Goal: Information Seeking & Learning: Learn about a topic

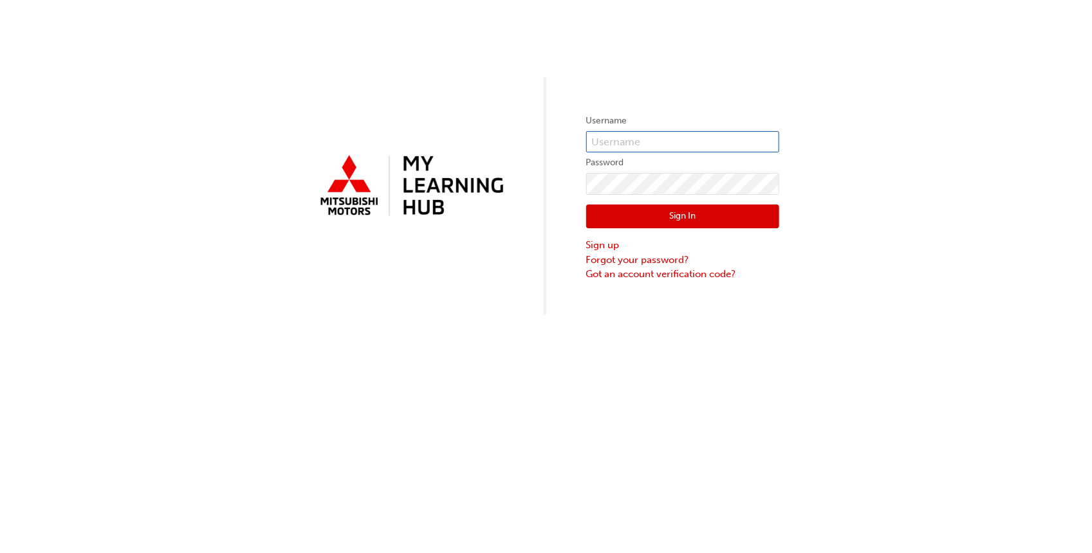
click at [603, 134] on input "text" at bounding box center [682, 142] width 193 height 22
type input "[EMAIL_ADDRESS][DOMAIN_NAME]"
click button "Sign In" at bounding box center [682, 217] width 193 height 24
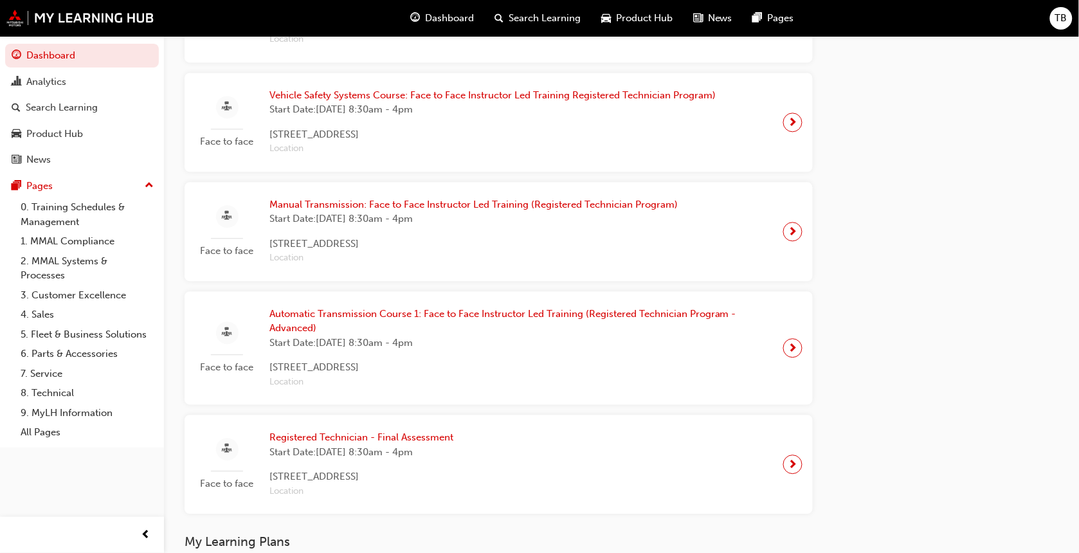
scroll to position [1184, 0]
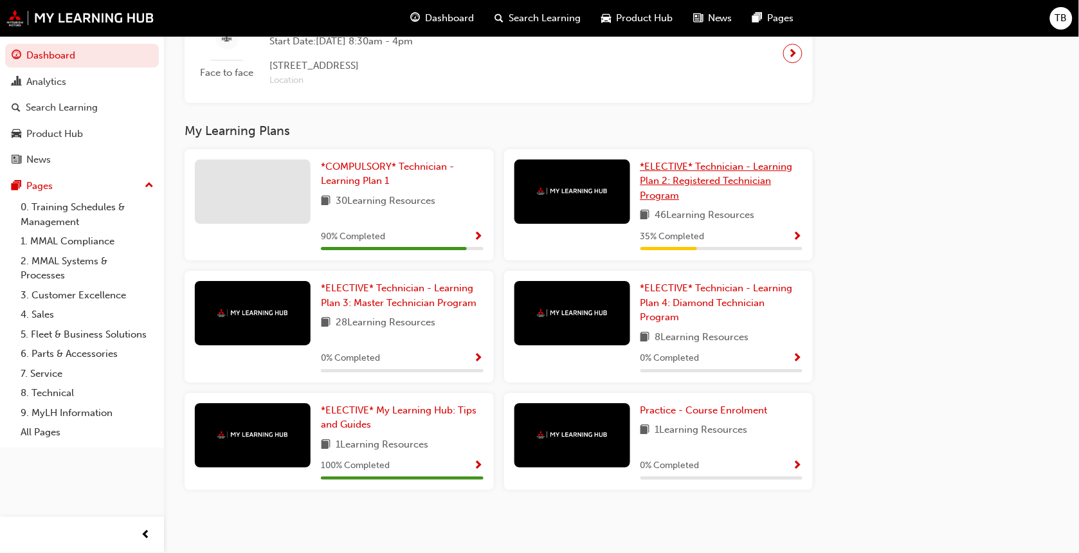
click at [698, 181] on span "*ELECTIVE* Technician - Learning Plan 2: Registered Technician Program" at bounding box center [717, 181] width 152 height 41
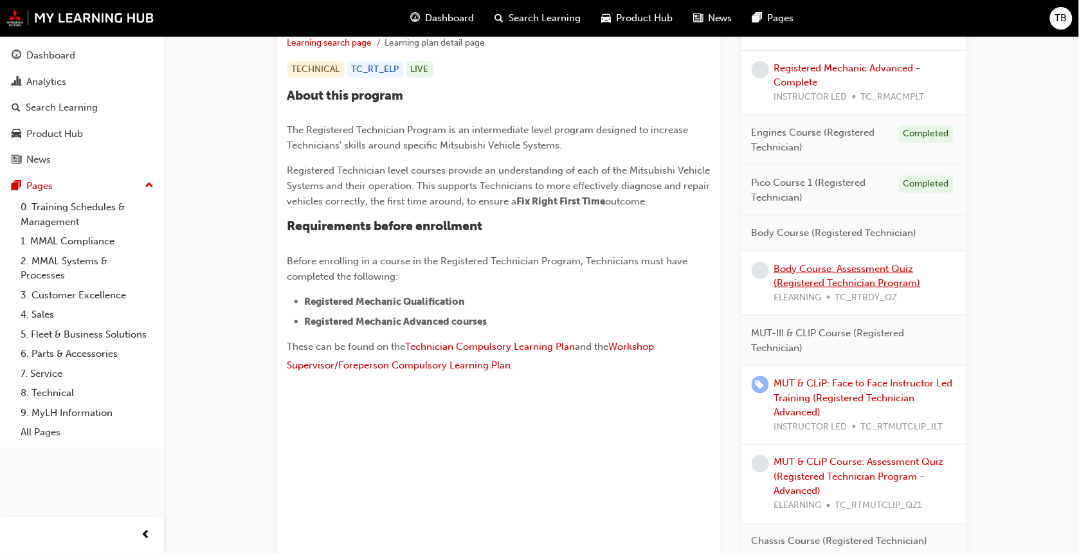
scroll to position [264, 0]
click at [827, 280] on link "Body Course: Assessment Quiz (Registered Technician Program)" at bounding box center [847, 277] width 147 height 26
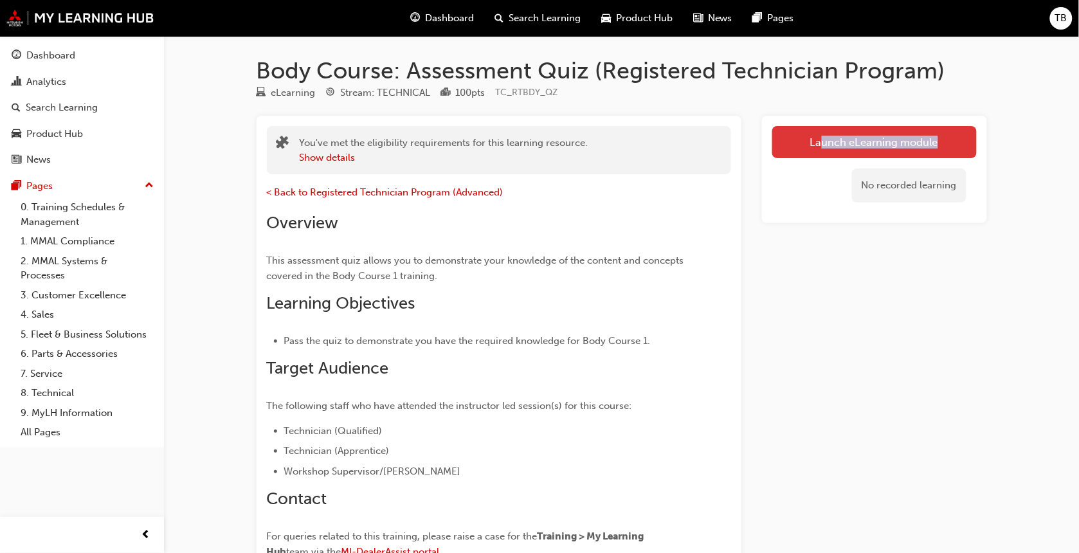
drag, startPoint x: 837, startPoint y: 161, endPoint x: 821, endPoint y: 136, distance: 30.7
click at [821, 136] on div "Launch eLearning module No recorded learning" at bounding box center [874, 169] width 225 height 107
click at [821, 136] on link "Launch eLearning module" at bounding box center [875, 142] width 205 height 32
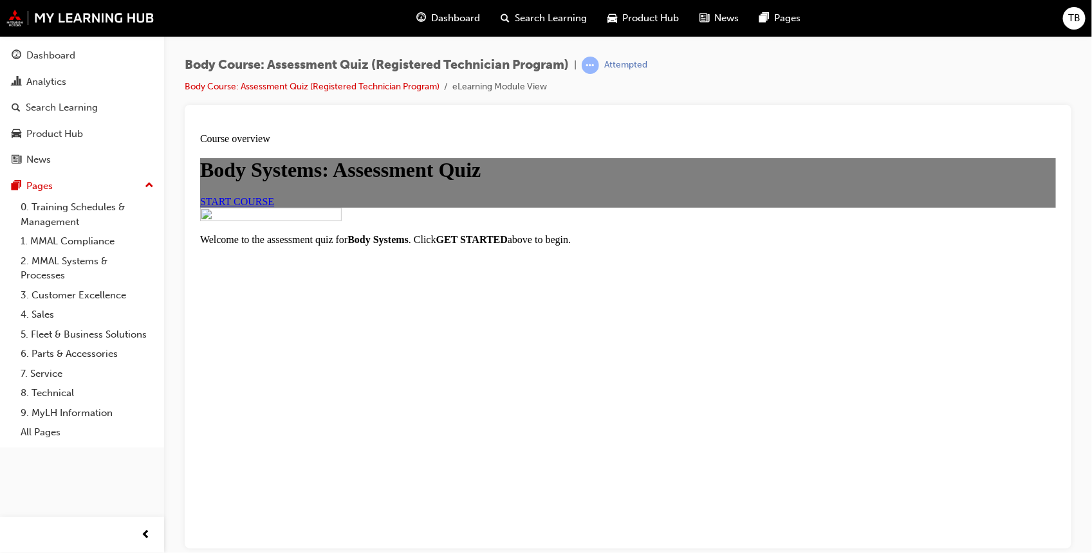
click at [273, 206] on span "START COURSE" at bounding box center [236, 201] width 74 height 11
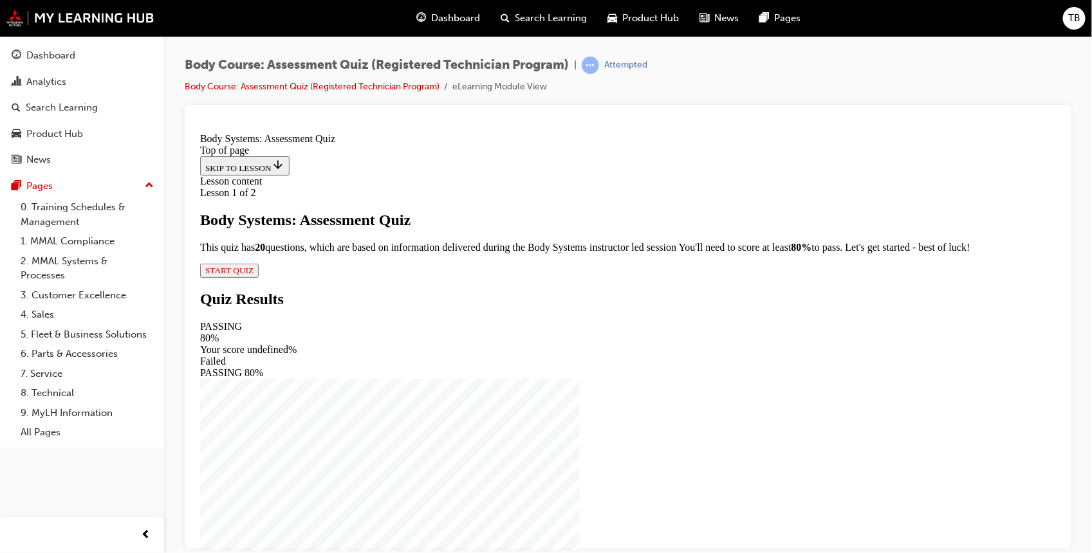
scroll to position [41, 0]
click at [605, 253] on p "This quiz has 2 0 questions, which are based on information delivered during th…" at bounding box center [627, 247] width 856 height 12
click at [253, 275] on span "START QUIZ" at bounding box center [229, 270] width 48 height 10
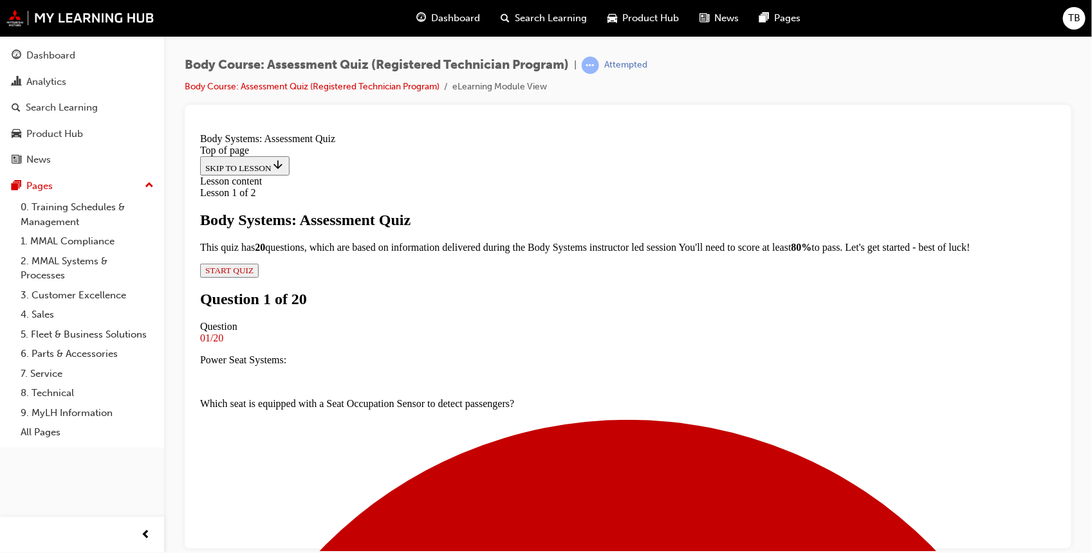
scroll to position [129, 0]
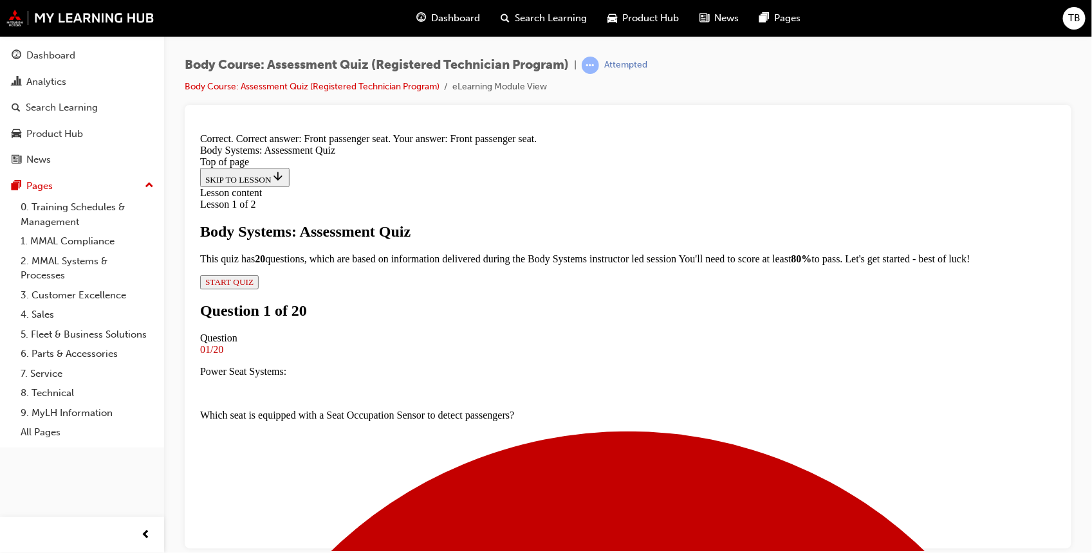
scroll to position [259, 0]
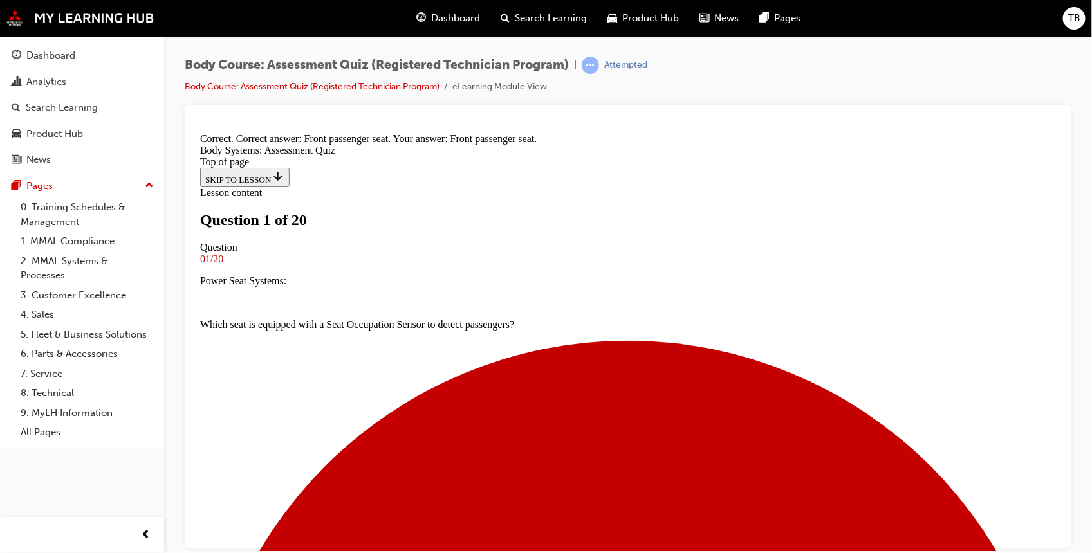
scroll to position [133, 0]
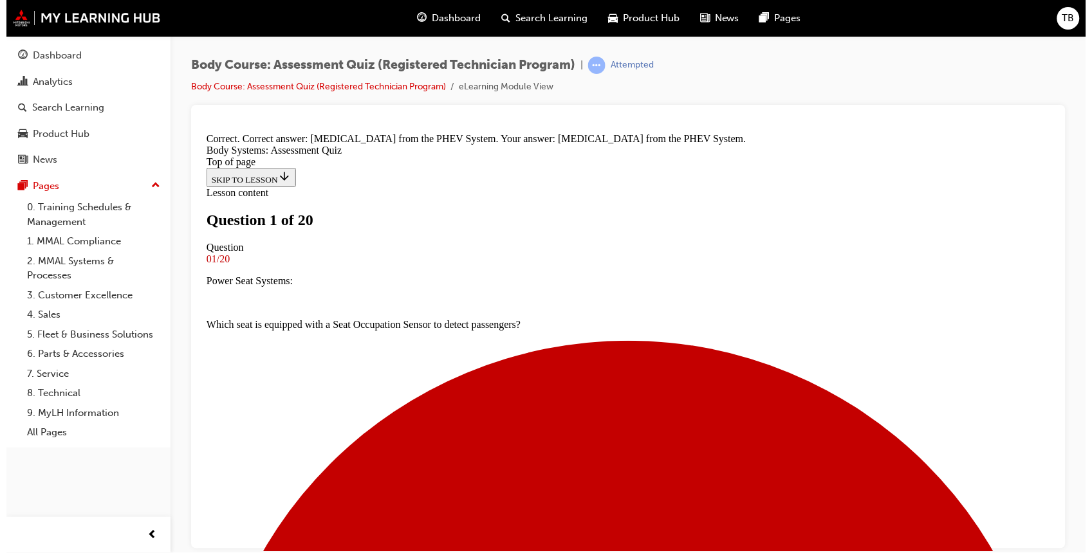
scroll to position [272, 0]
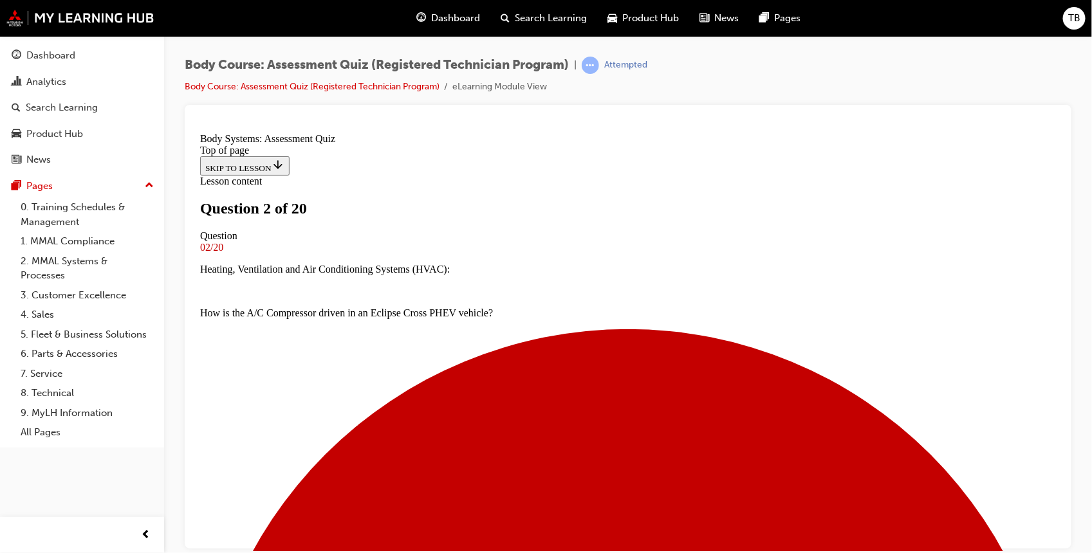
scroll to position [131, 0]
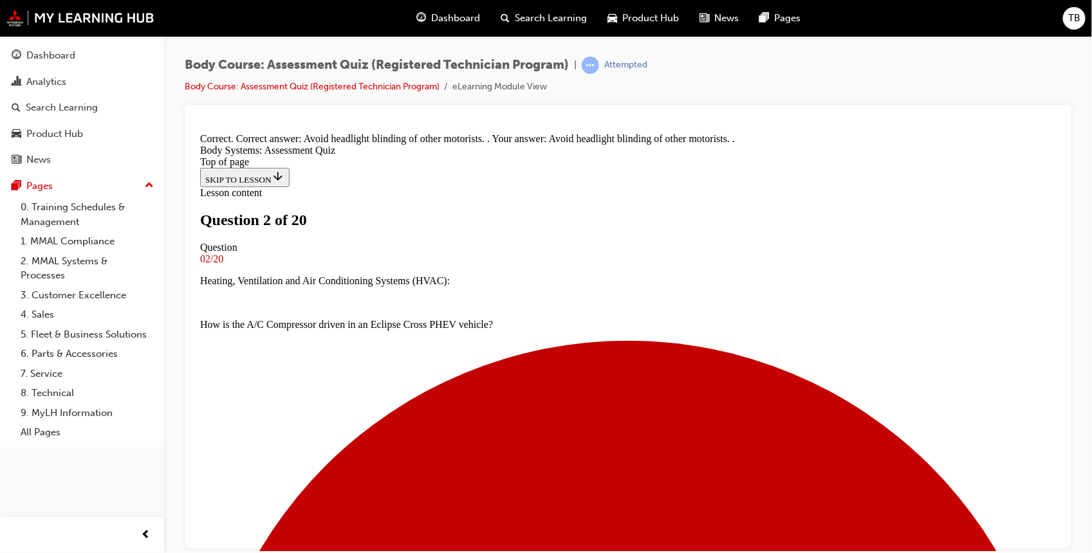
scroll to position [259, 0]
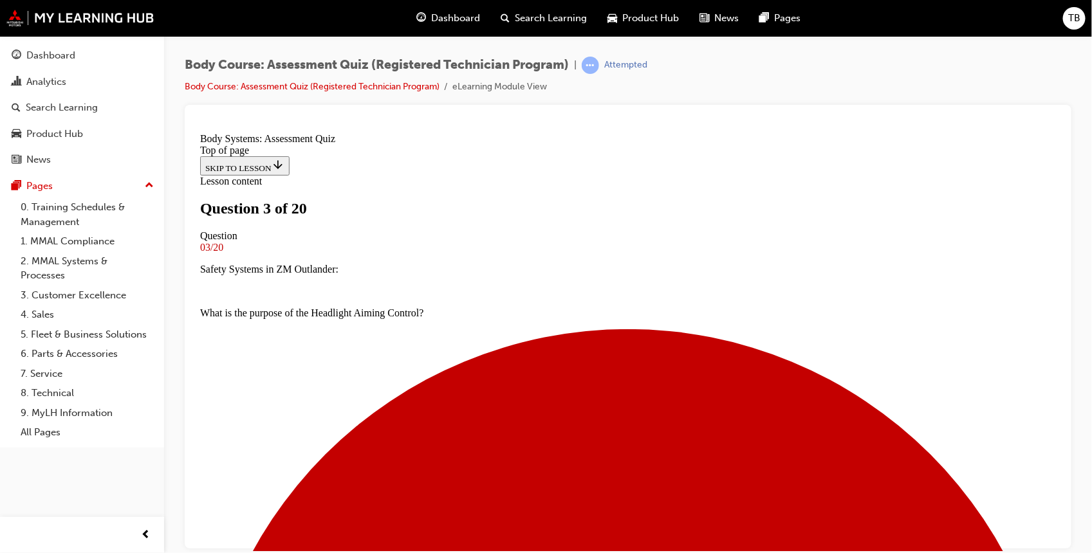
scroll to position [146, 0]
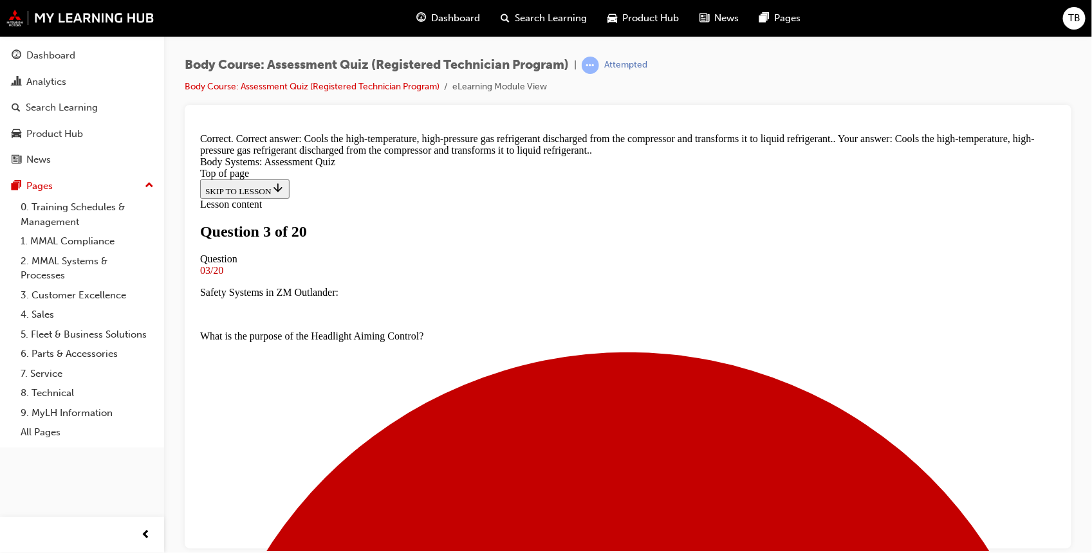
scroll to position [345, 0]
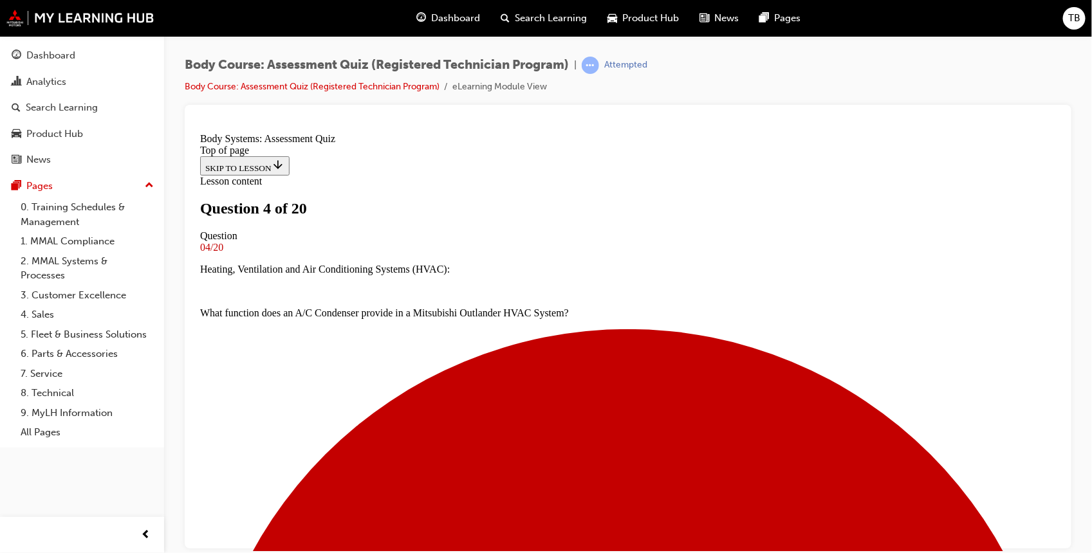
scroll to position [211, 0]
drag, startPoint x: 526, startPoint y: 295, endPoint x: 730, endPoint y: 295, distance: 204.5
drag, startPoint x: 515, startPoint y: 452, endPoint x: 562, endPoint y: 460, distance: 47.6
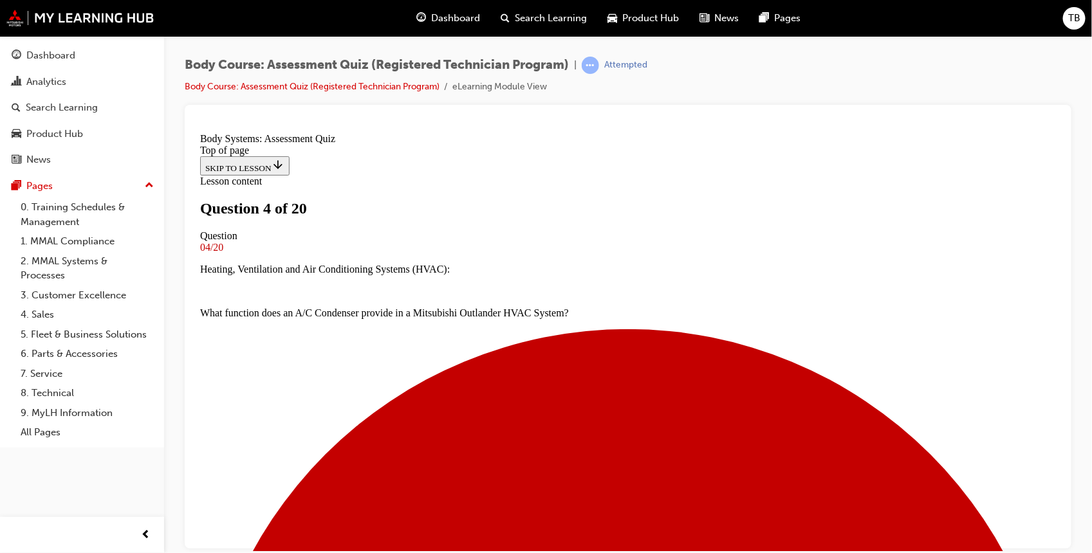
drag, startPoint x: 527, startPoint y: 363, endPoint x: 583, endPoint y: 376, distance: 57.3
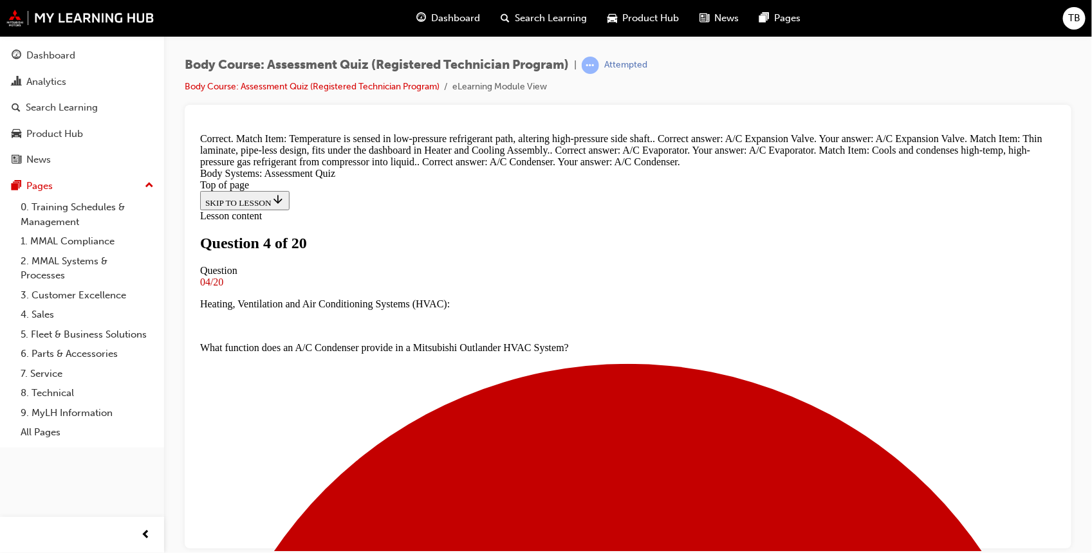
scroll to position [346, 0]
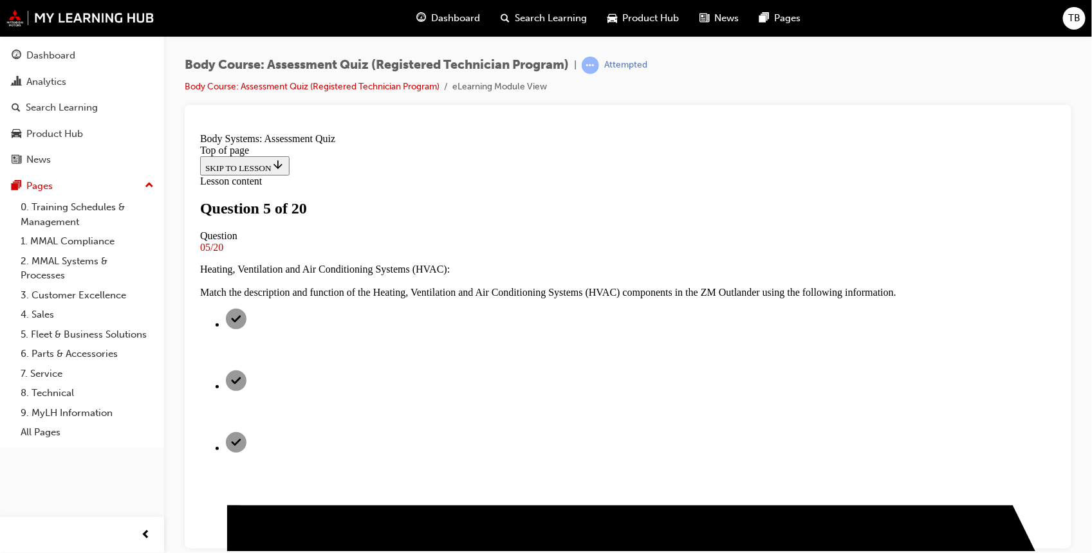
scroll to position [124, 0]
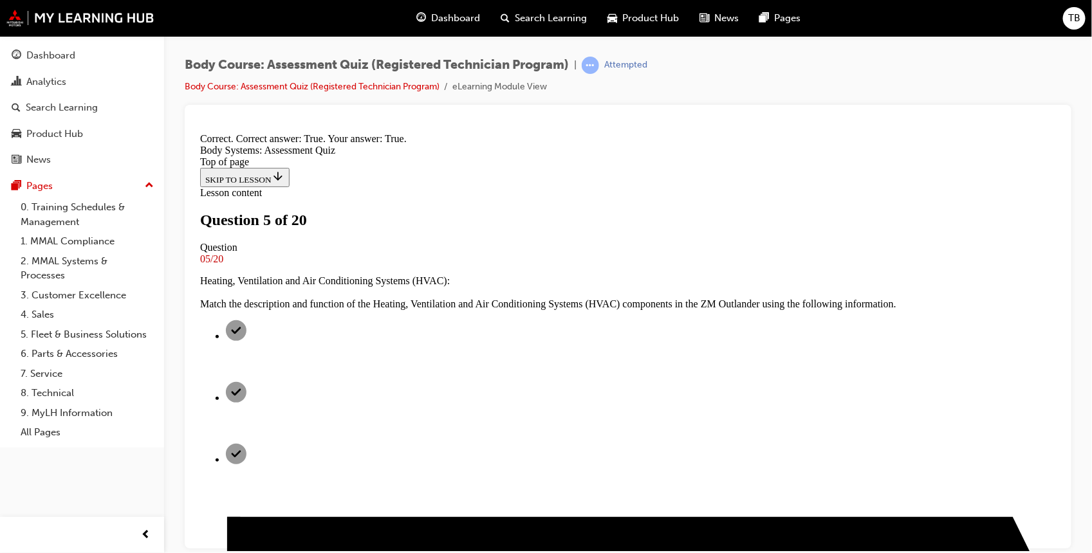
scroll to position [244, 0]
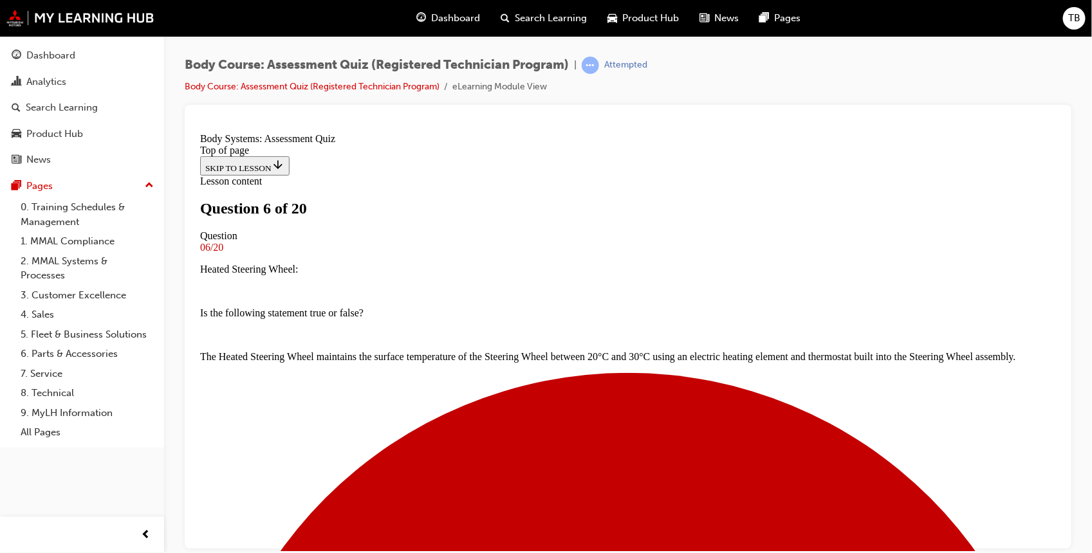
scroll to position [124, 0]
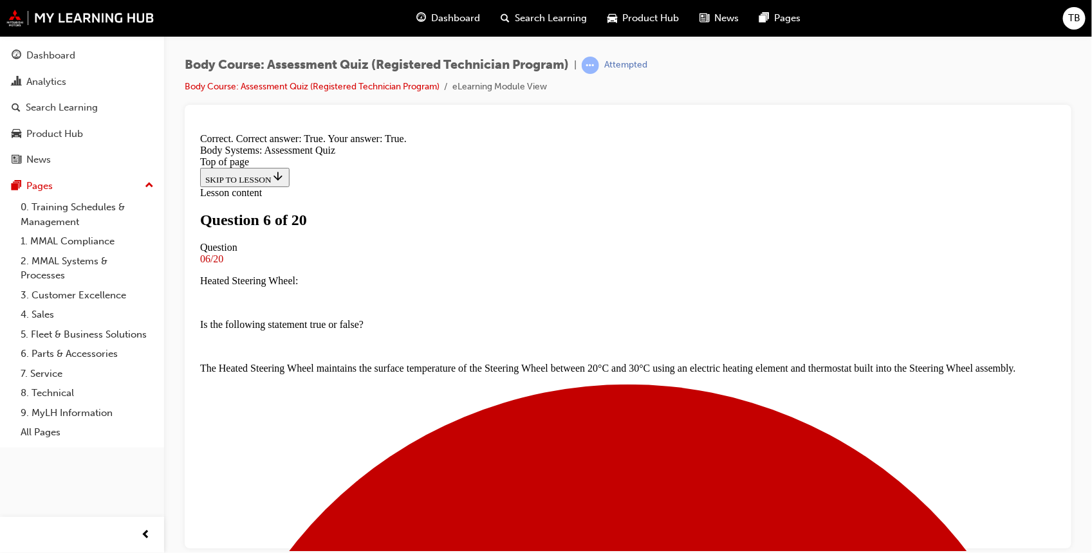
scroll to position [244, 0]
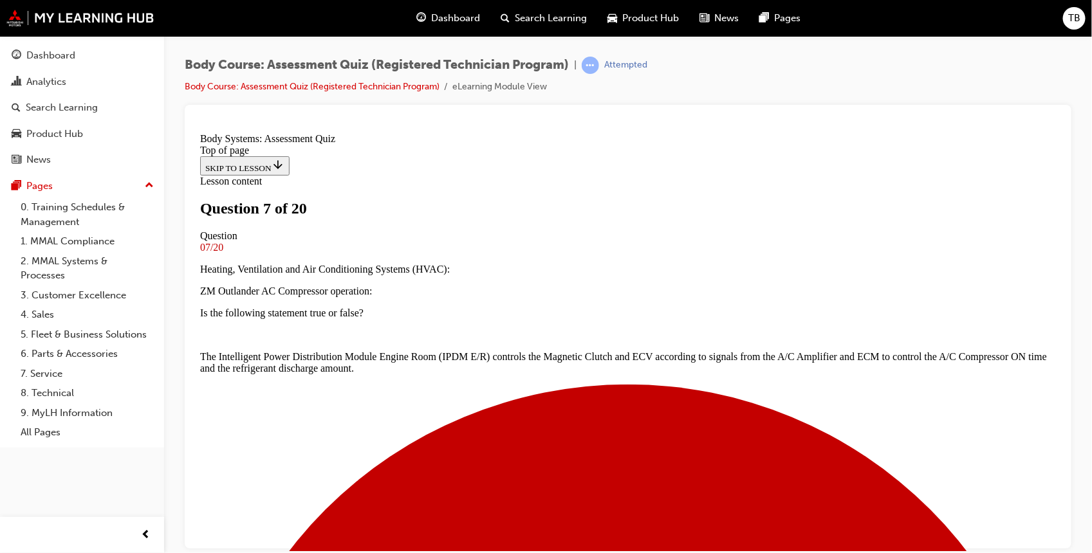
scroll to position [228, 0]
drag, startPoint x: 474, startPoint y: 276, endPoint x: 547, endPoint y: 266, distance: 73.4
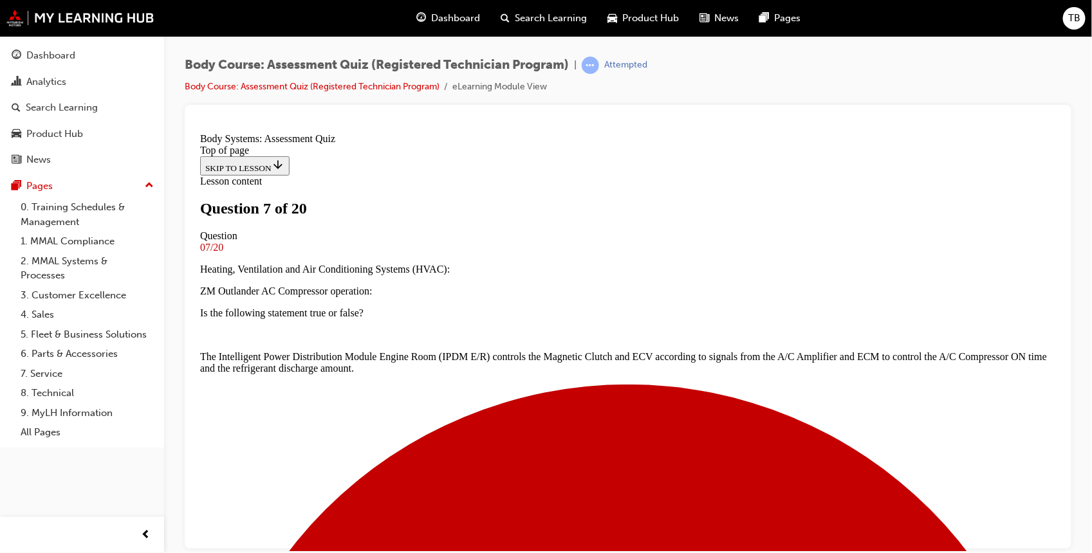
drag, startPoint x: 498, startPoint y: 425, endPoint x: 553, endPoint y: 264, distance: 170.1
drag, startPoint x: 518, startPoint y: 353, endPoint x: 548, endPoint y: 356, distance: 30.4
drag, startPoint x: 513, startPoint y: 506, endPoint x: 569, endPoint y: 421, distance: 101.2
drag, startPoint x: 486, startPoint y: 502, endPoint x: 550, endPoint y: 505, distance: 64.4
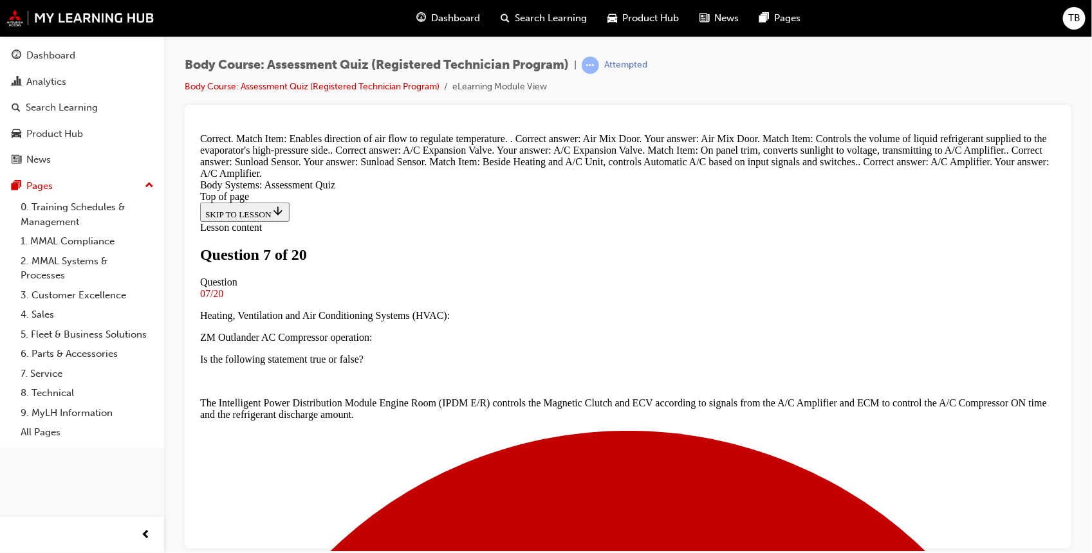
scroll to position [262, 0]
drag, startPoint x: 876, startPoint y: 440, endPoint x: 845, endPoint y: 439, distance: 30.9
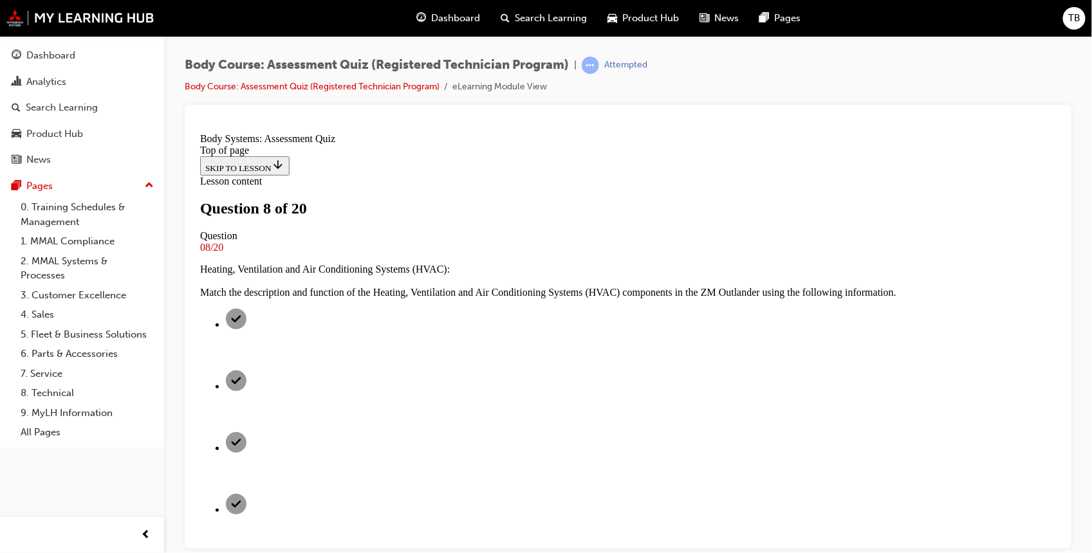
scroll to position [124, 0]
drag, startPoint x: 556, startPoint y: 332, endPoint x: 534, endPoint y: 356, distance: 33.2
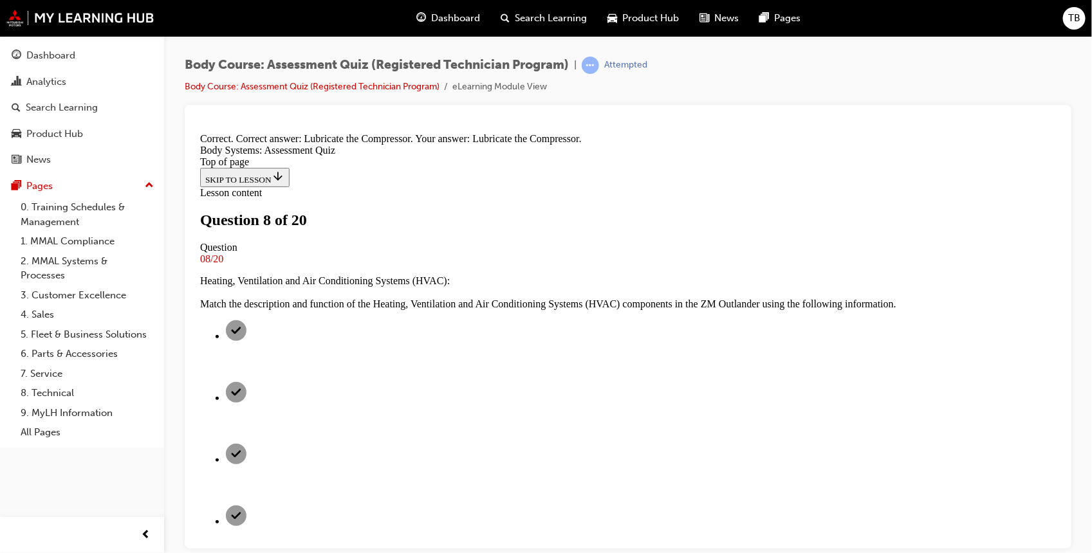
scroll to position [272, 0]
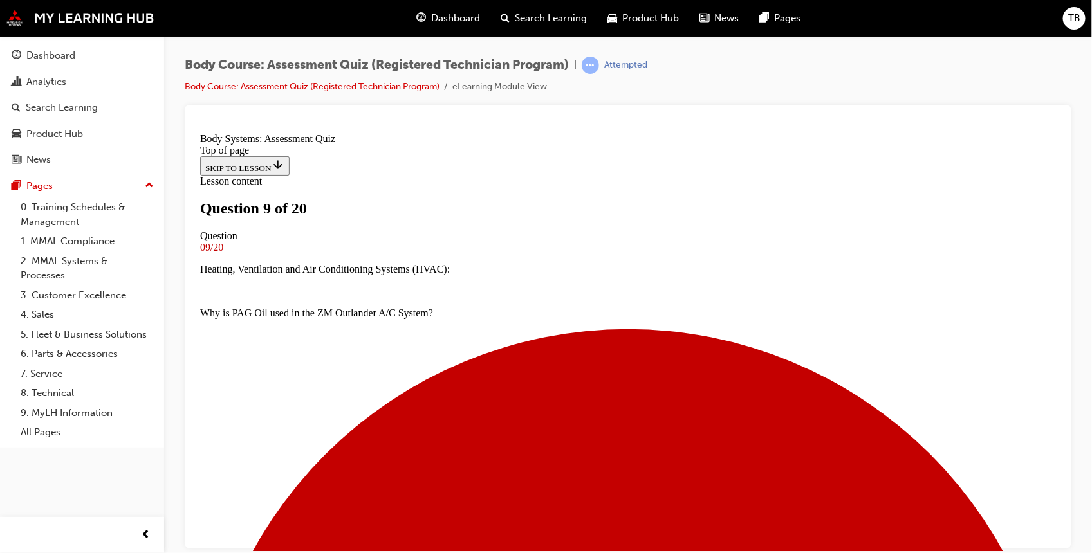
scroll to position [174, 0]
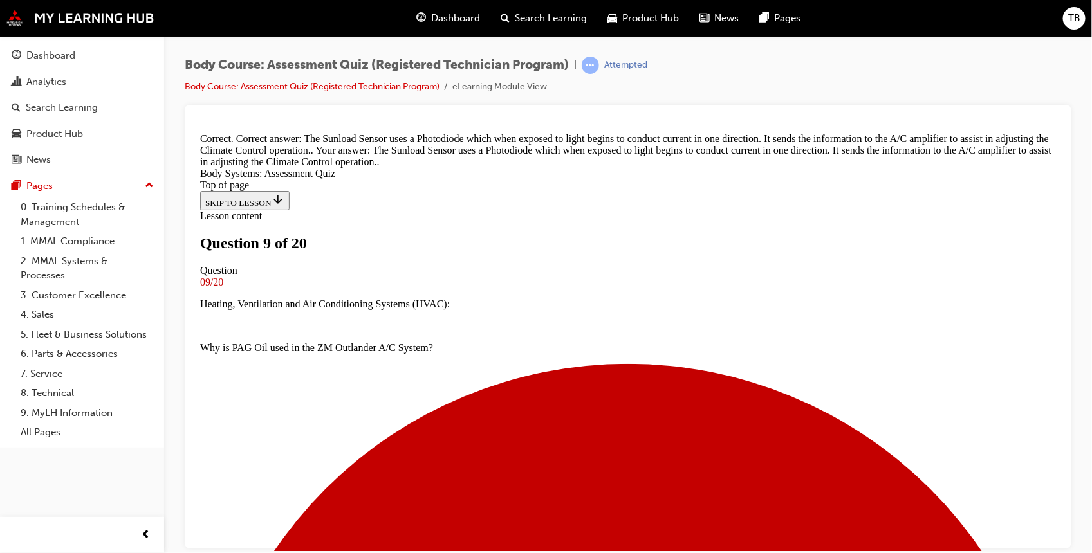
scroll to position [336, 0]
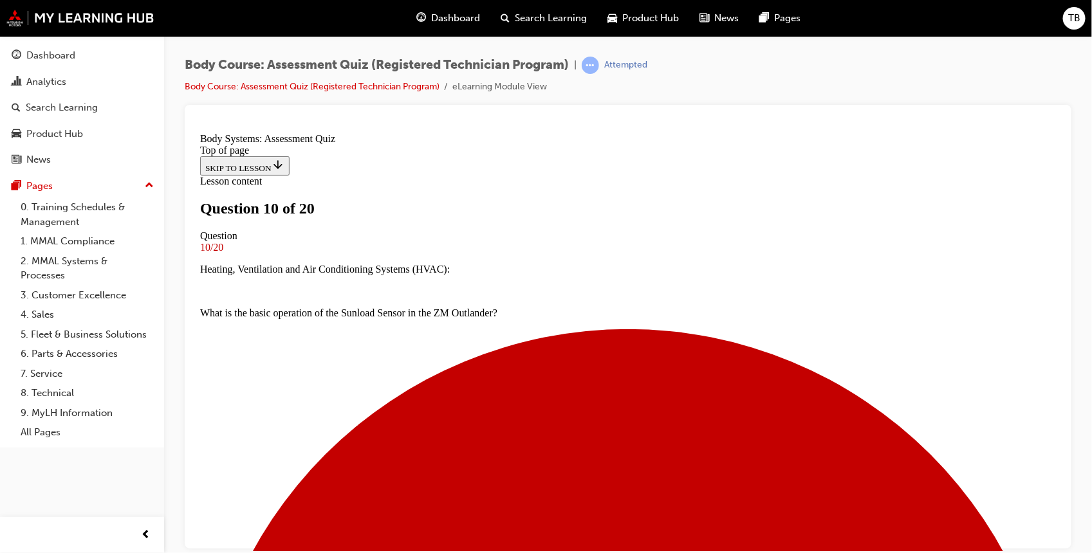
scroll to position [171, 0]
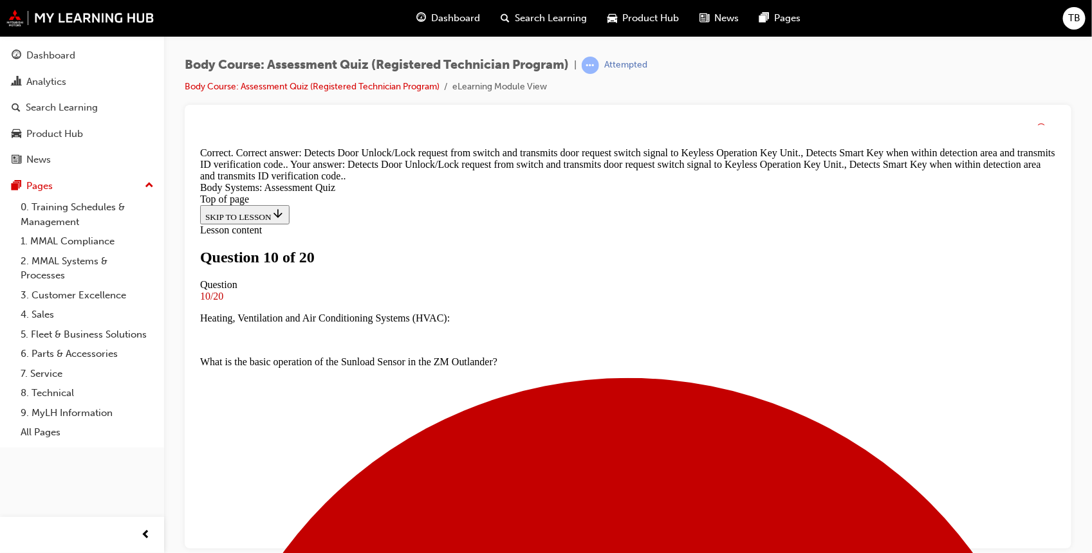
scroll to position [363, 0]
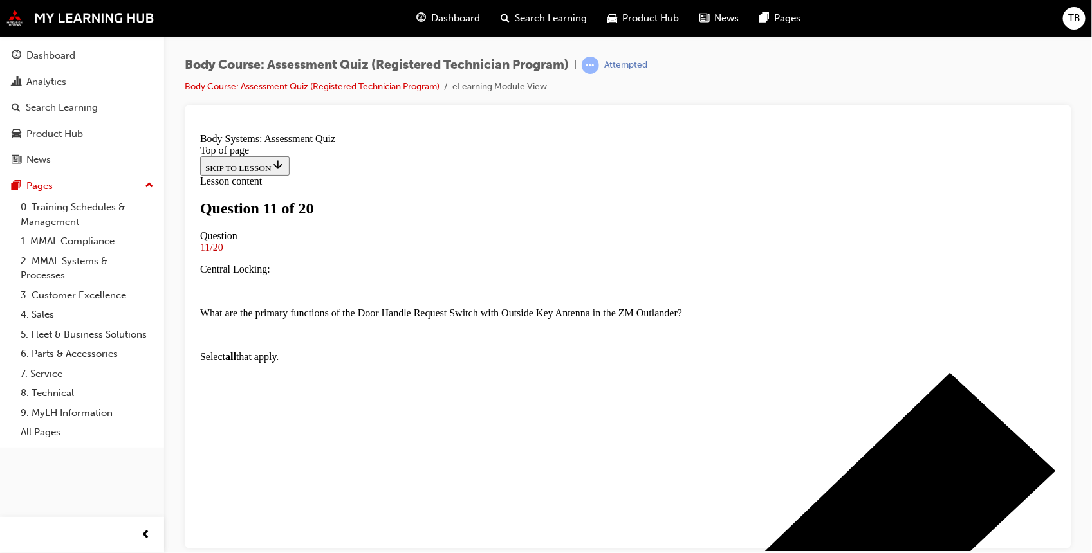
scroll to position [209, 0]
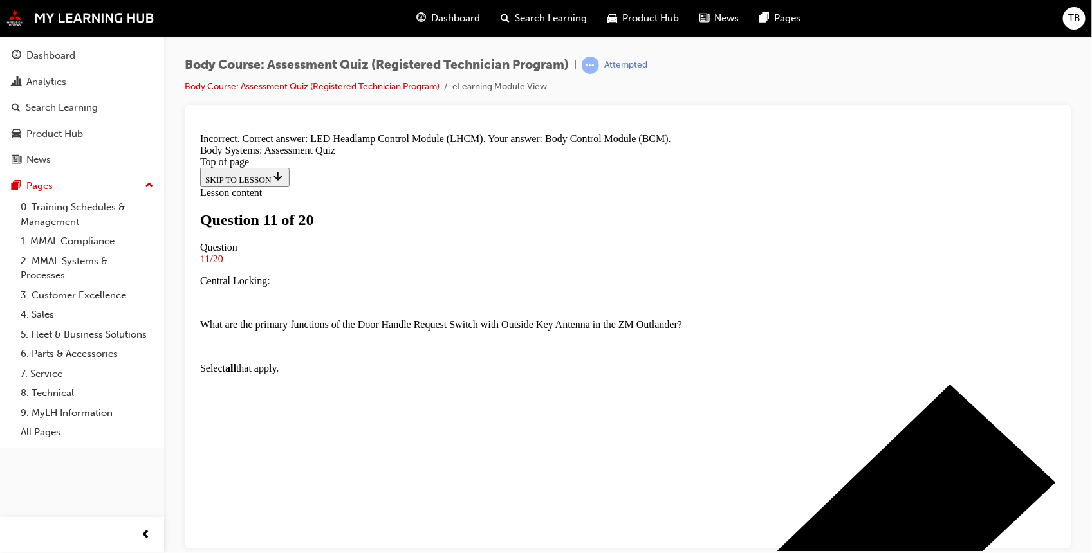
scroll to position [307, 0]
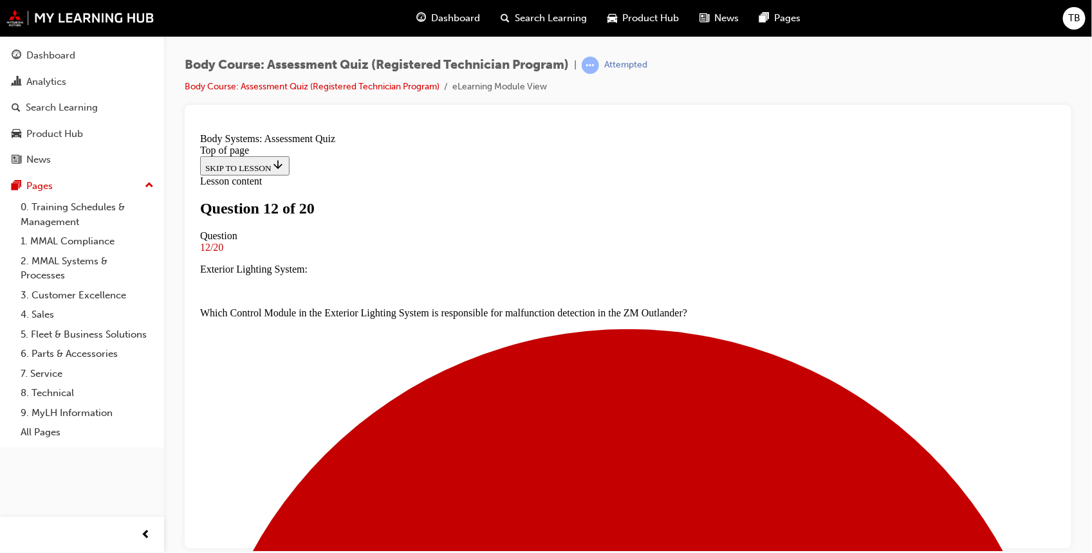
scroll to position [163, 0]
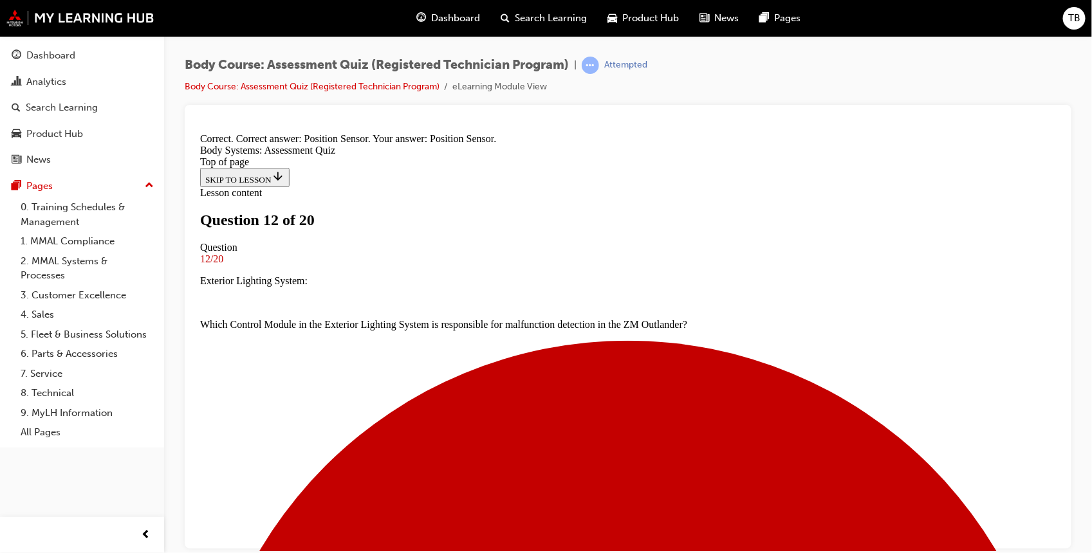
scroll to position [281, 0]
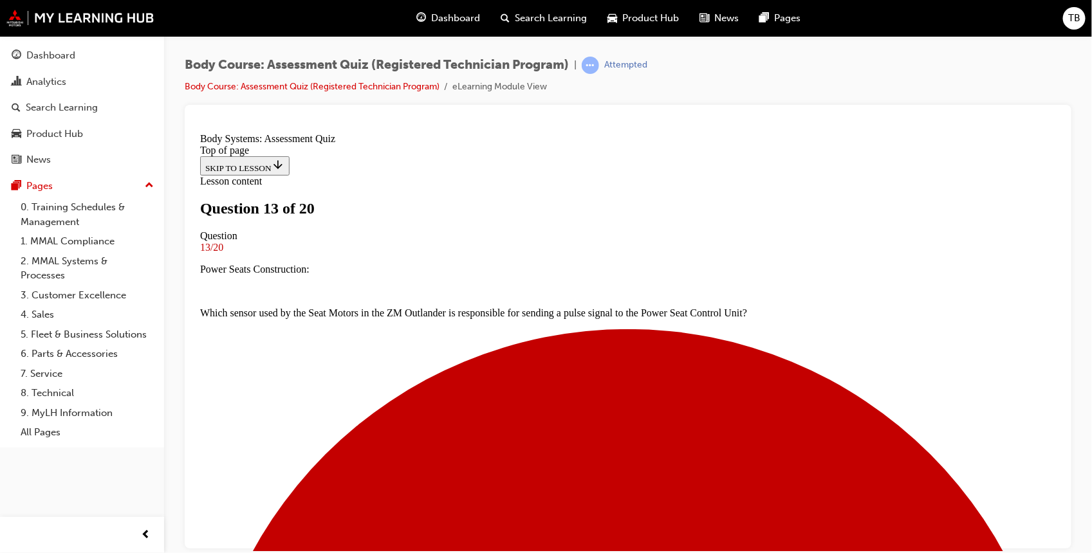
scroll to position [219, 0]
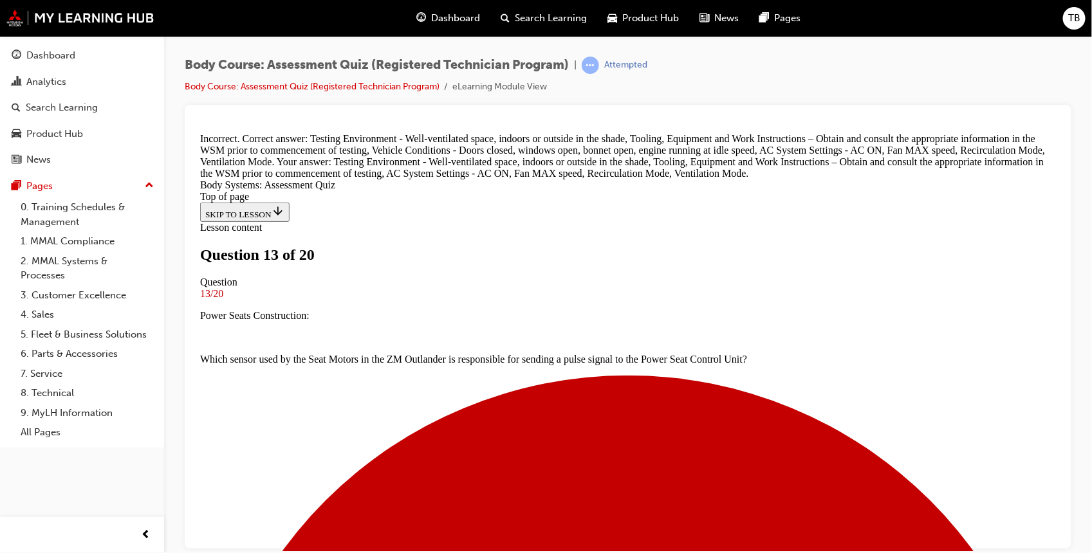
scroll to position [428, 0]
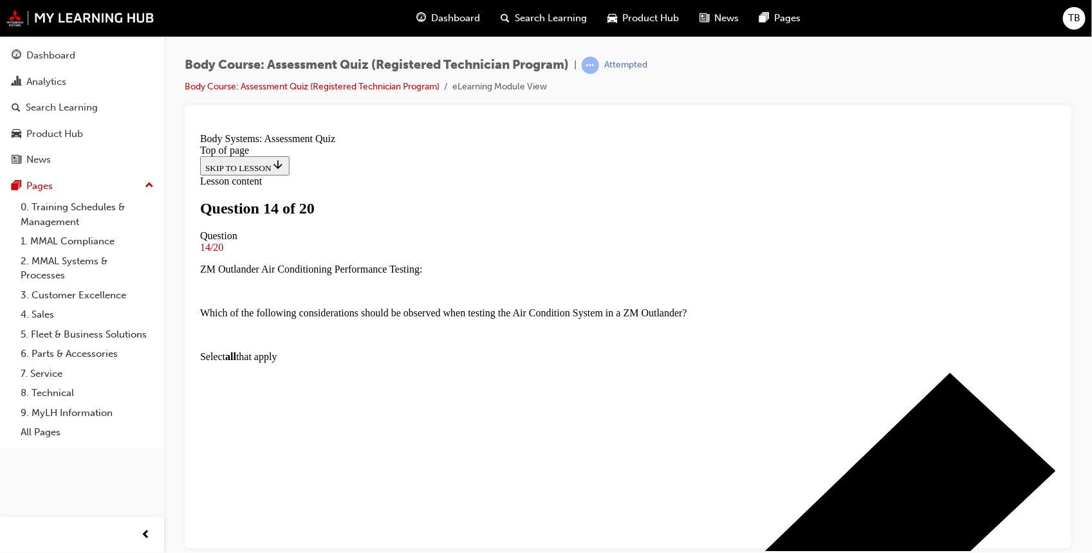
scroll to position [111, 0]
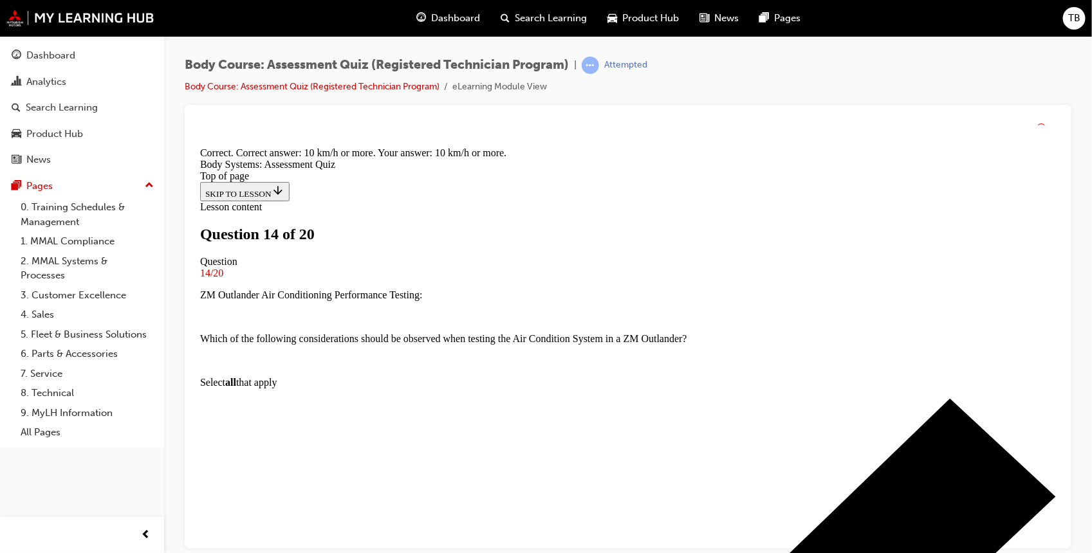
scroll to position [259, 0]
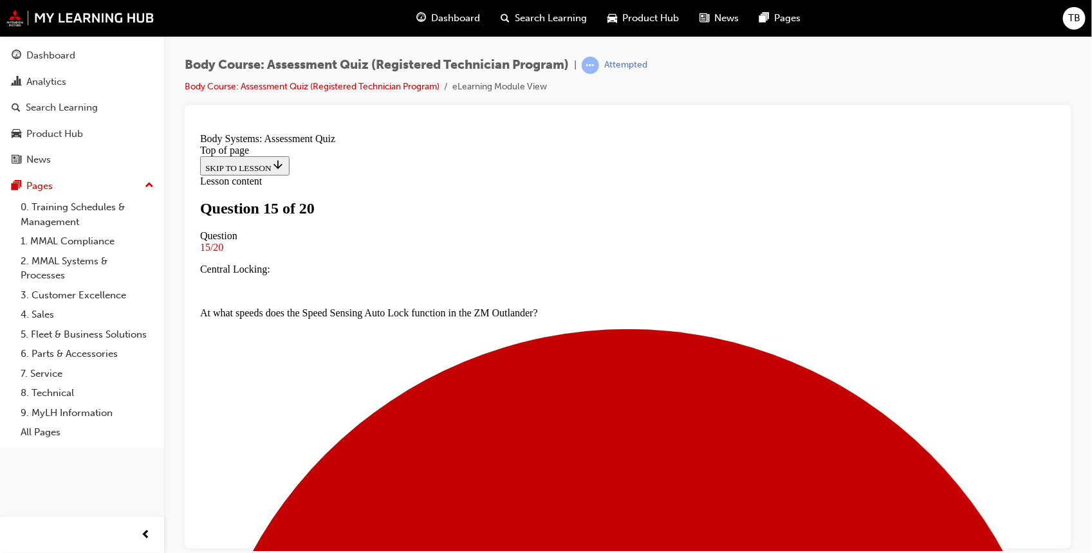
scroll to position [71, 0]
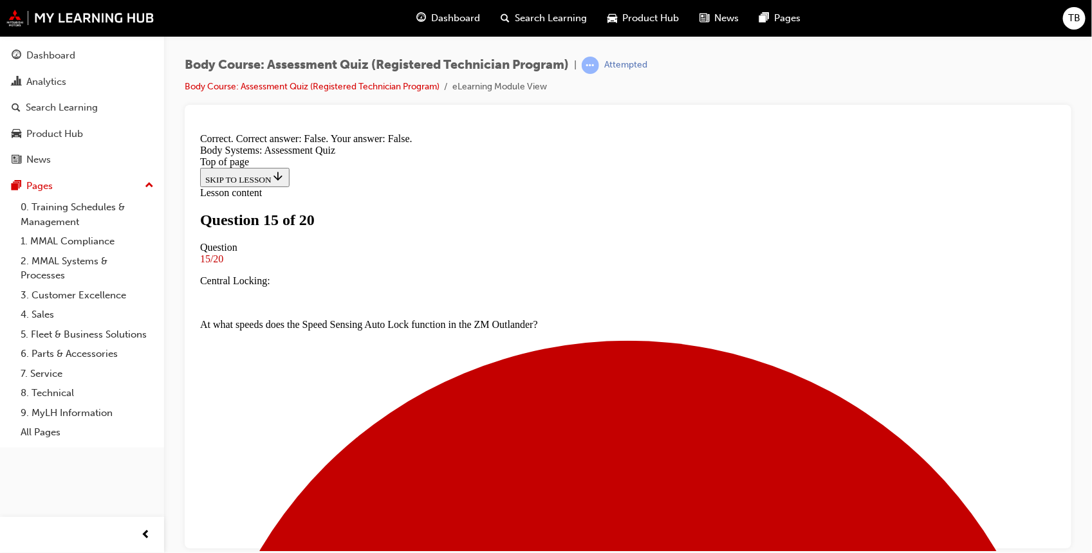
scroll to position [222, 0]
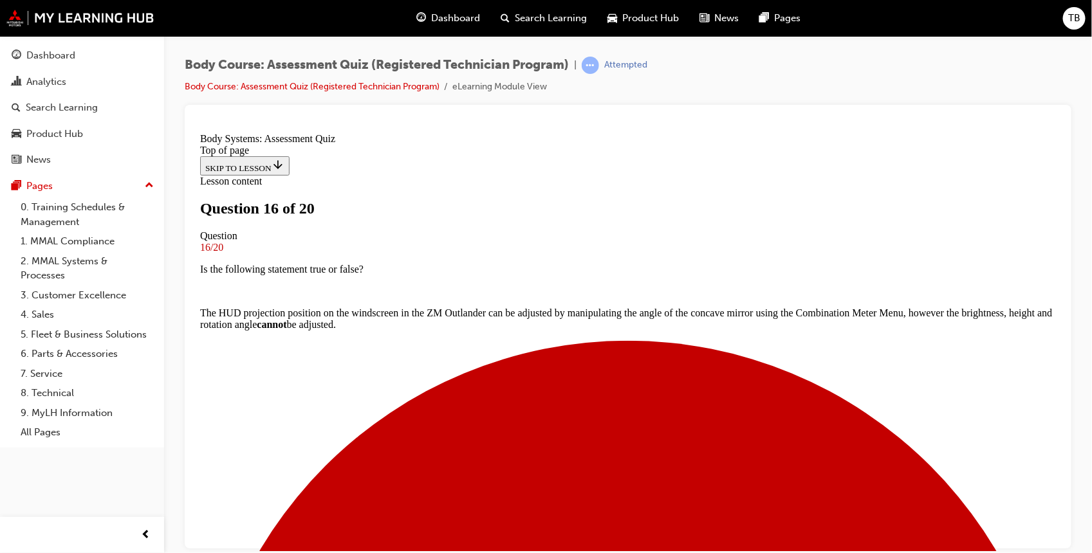
scroll to position [130, 0]
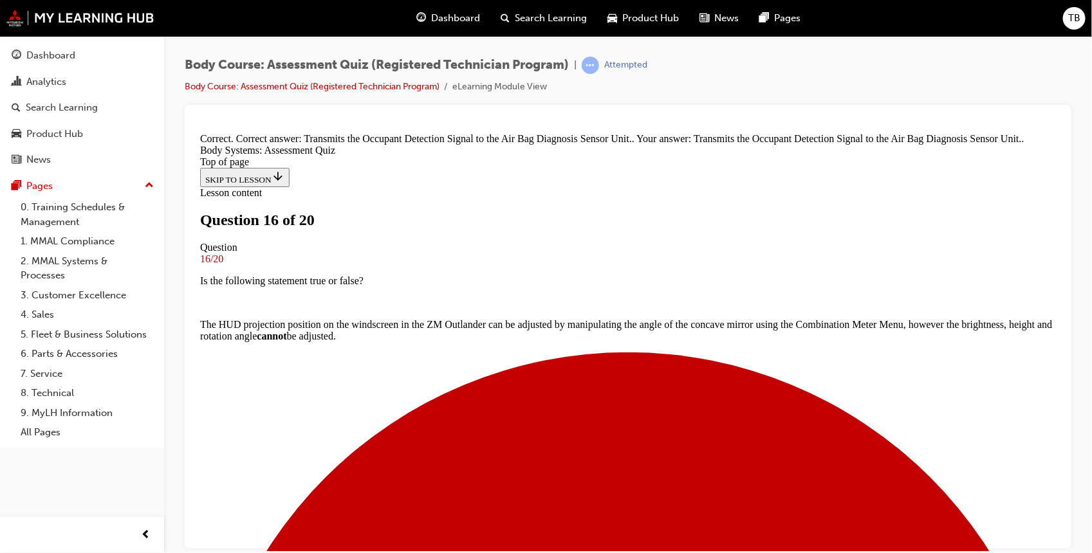
scroll to position [311, 0]
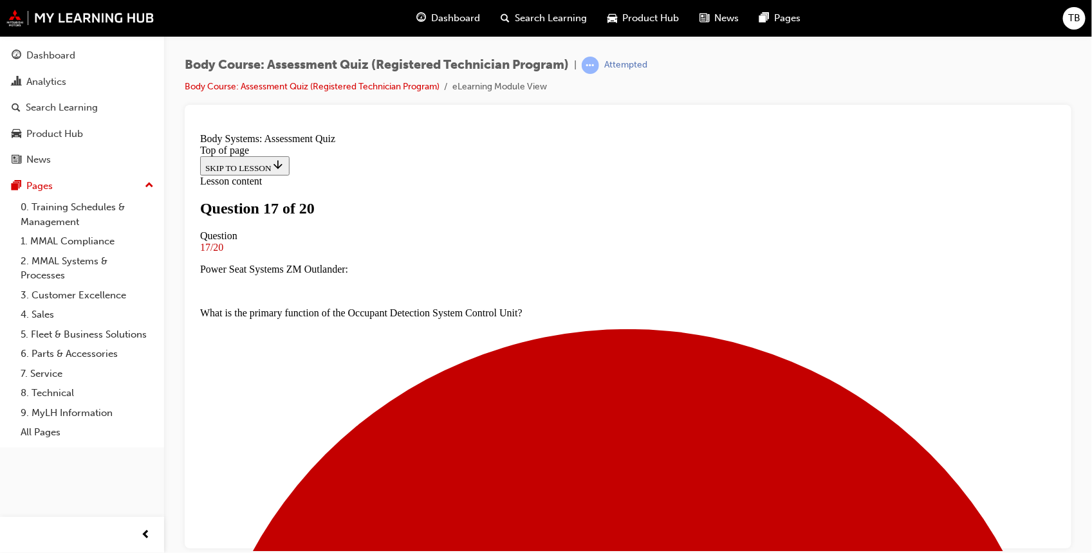
scroll to position [116, 0]
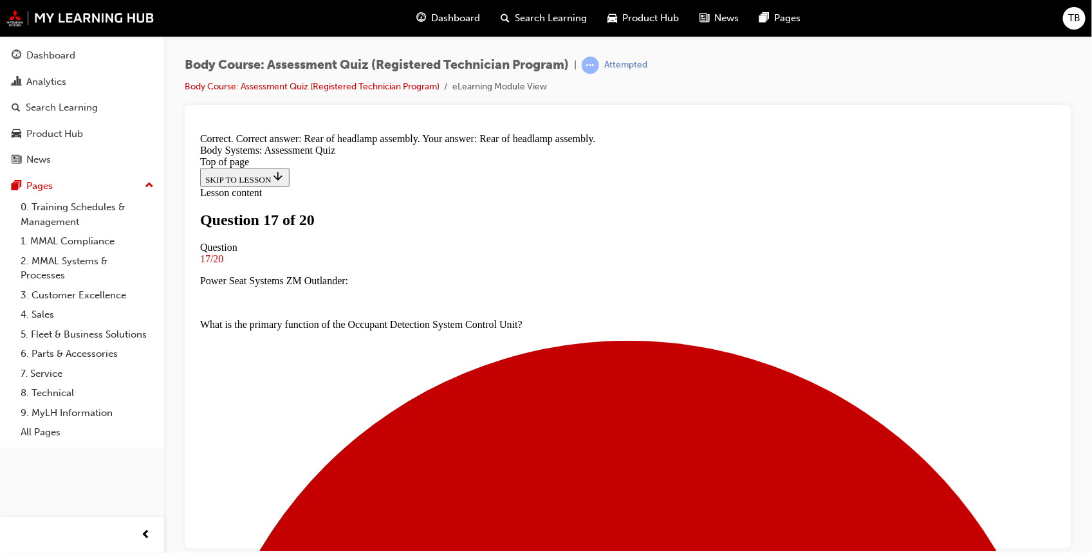
scroll to position [259, 0]
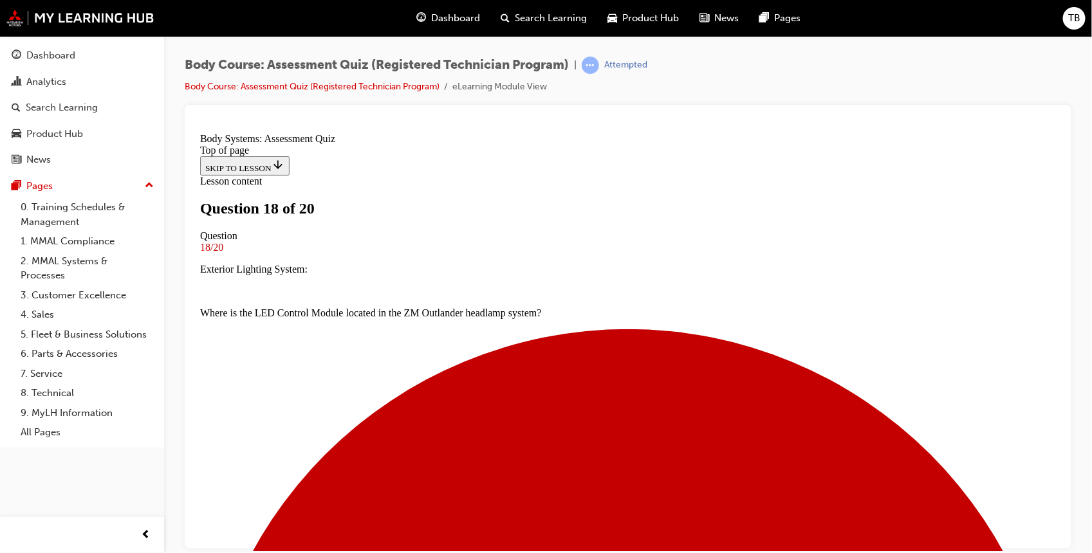
scroll to position [93, 0]
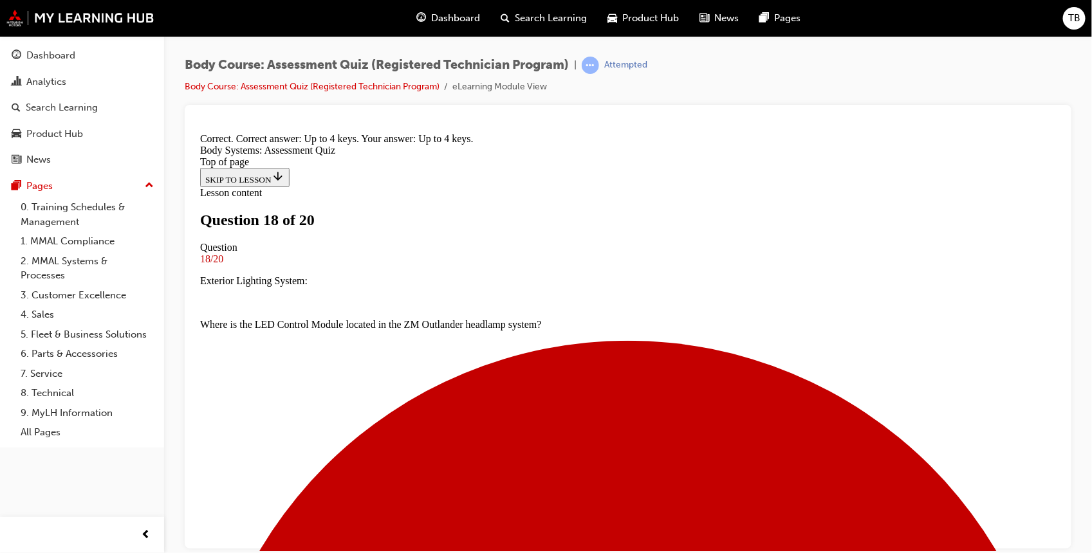
scroll to position [259, 0]
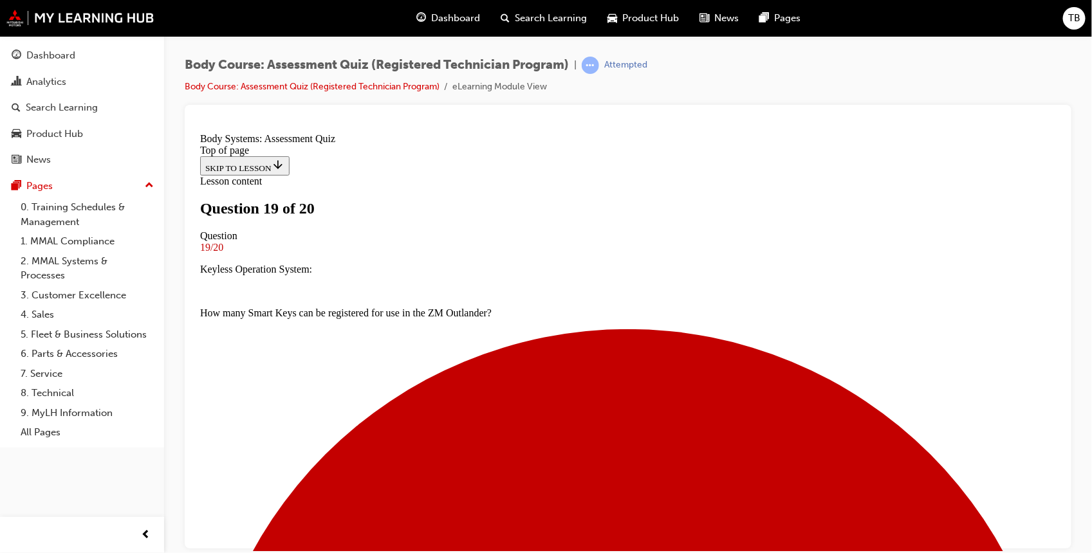
scroll to position [125, 0]
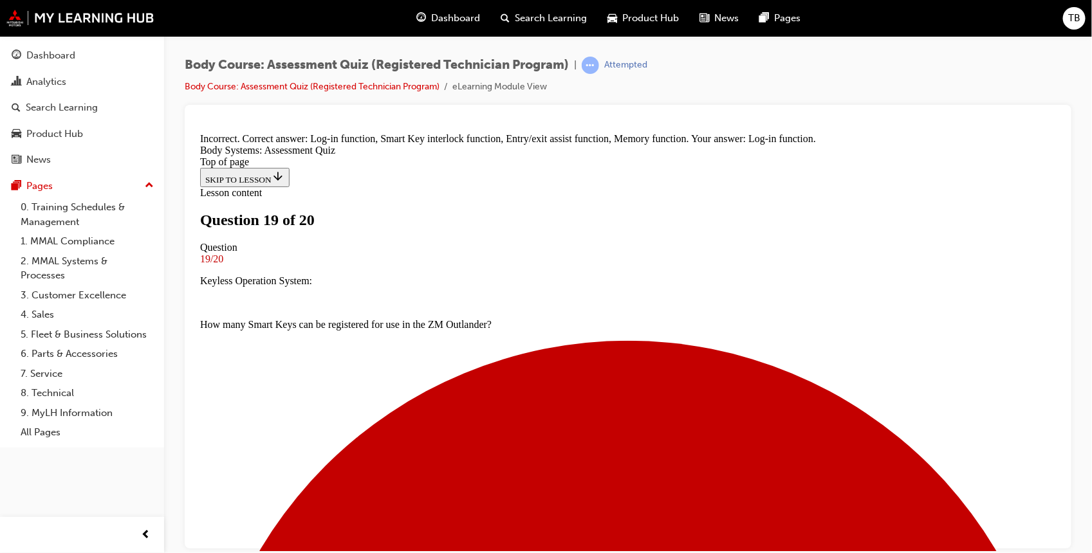
scroll to position [347, 0]
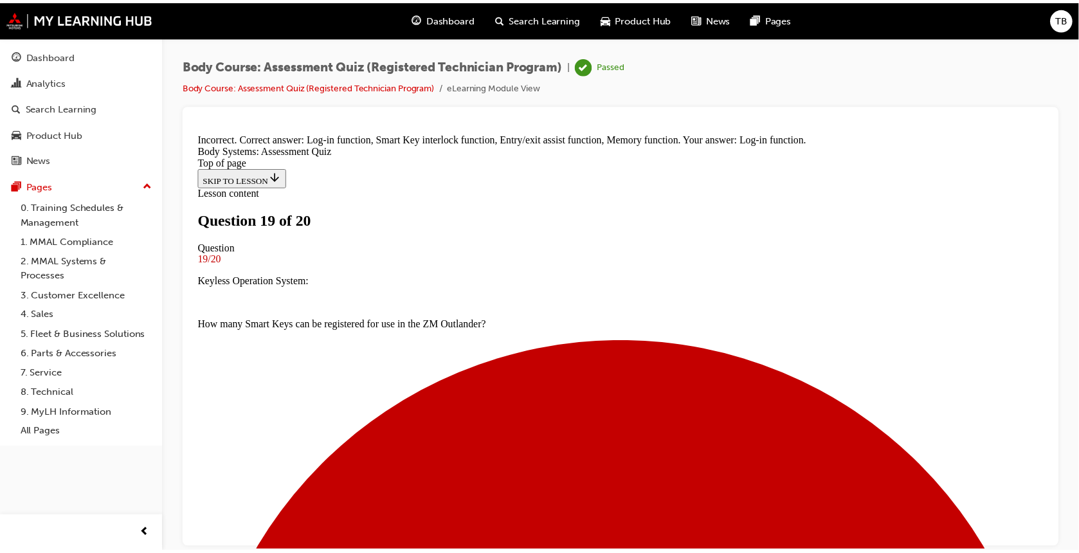
scroll to position [1, 0]
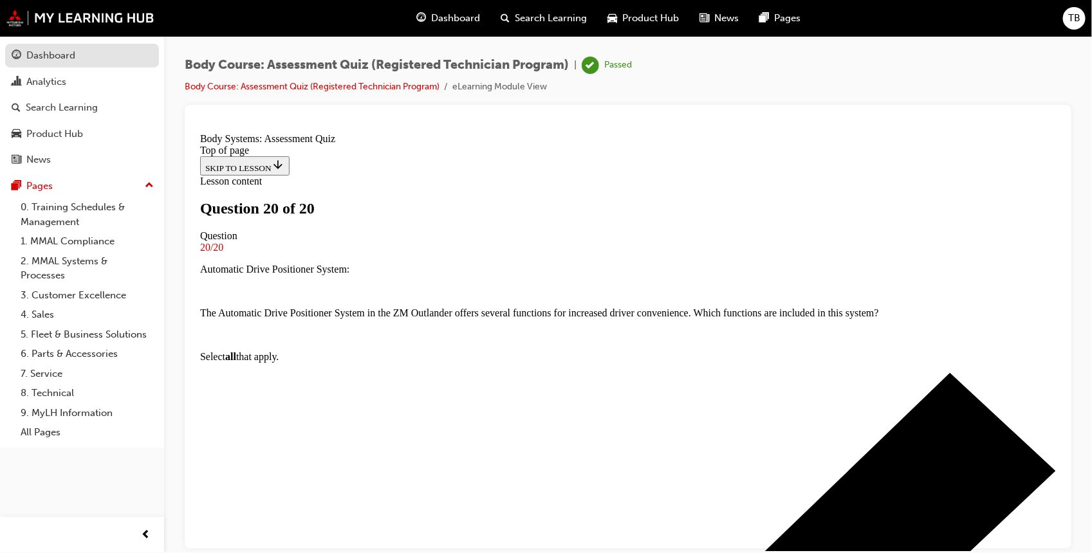
click at [50, 46] on link "Dashboard" at bounding box center [82, 56] width 154 height 24
